Goal: Register for event/course

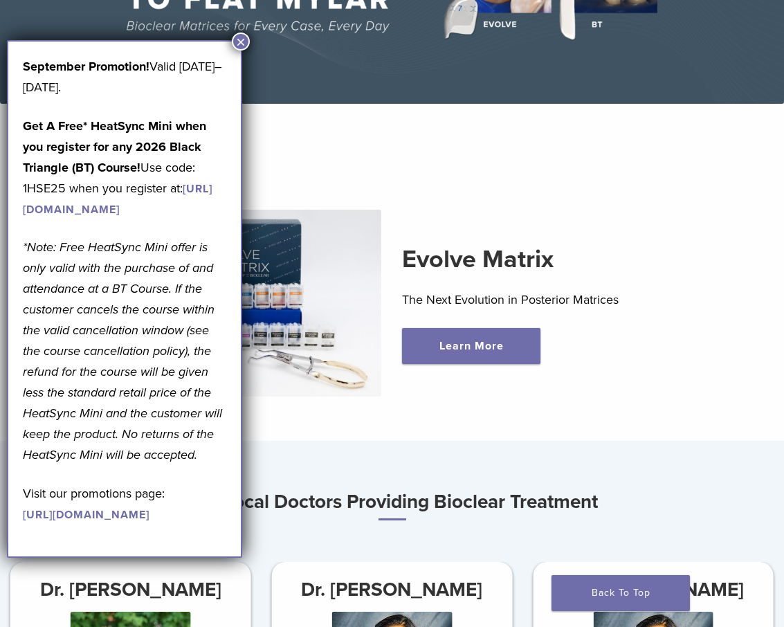
scroll to position [415, 0]
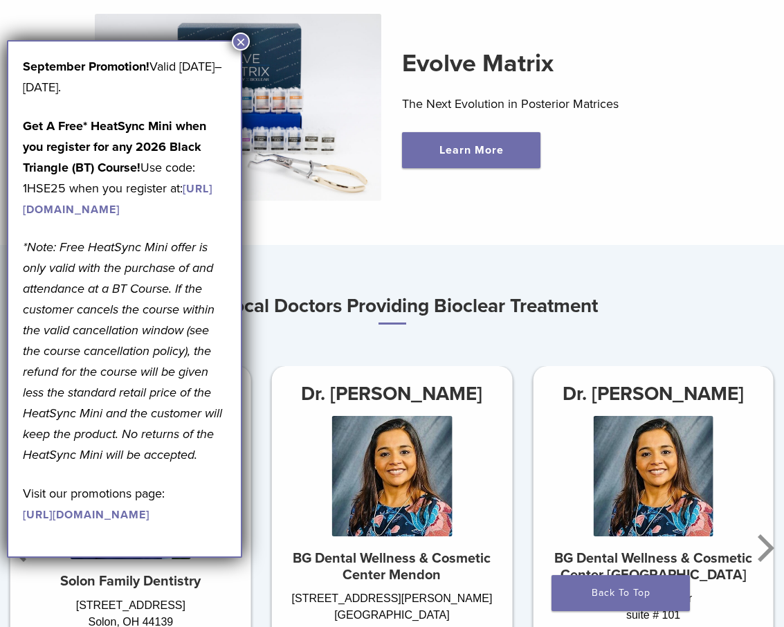
click at [243, 44] on button "×" at bounding box center [241, 42] width 18 height 18
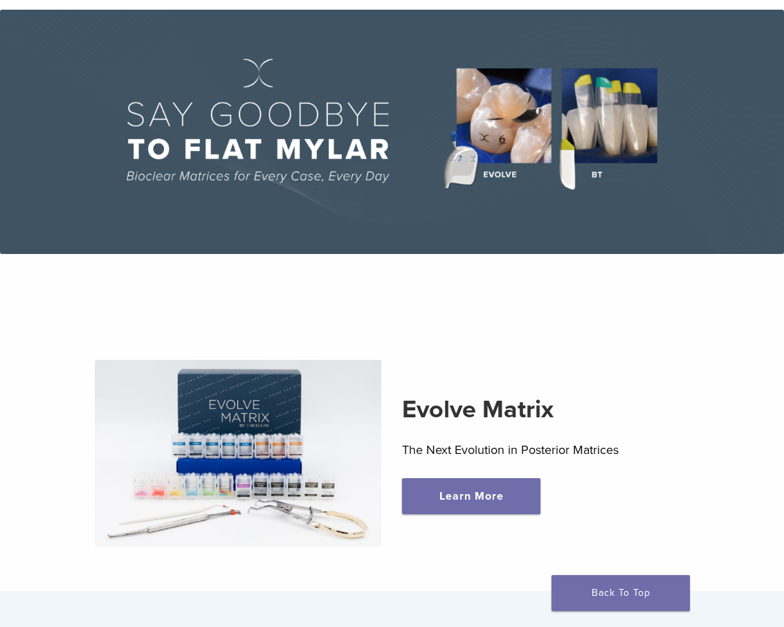
scroll to position [0, 0]
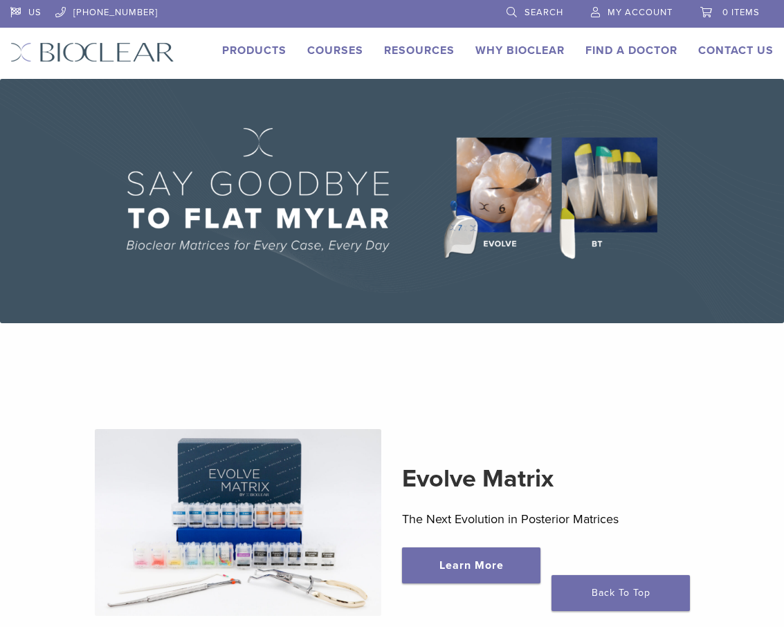
click at [330, 57] on link "Courses" at bounding box center [335, 51] width 56 height 14
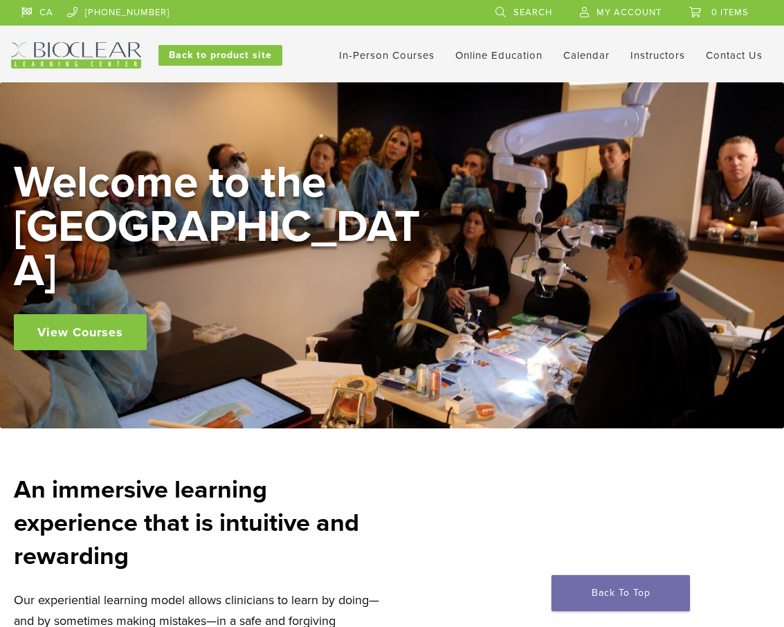
click at [382, 59] on link "In-Person Courses" at bounding box center [386, 55] width 95 height 12
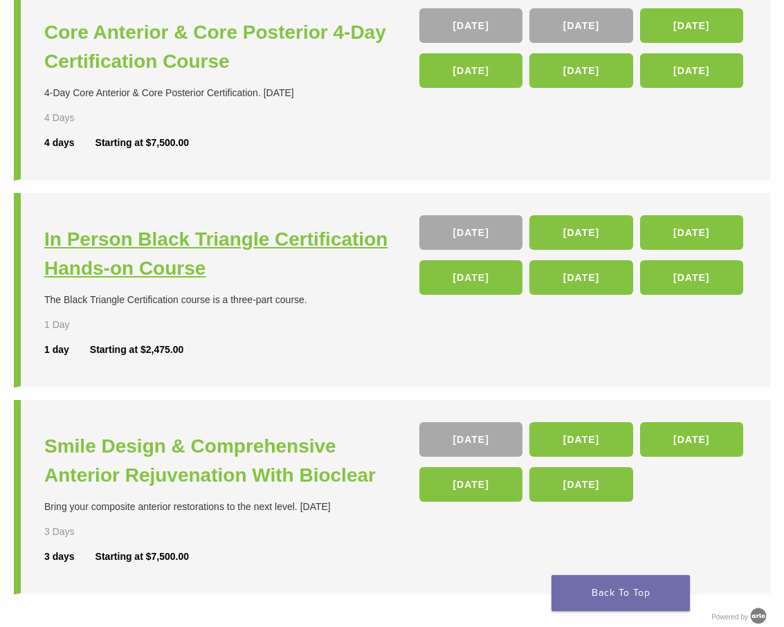
scroll to position [484, 0]
